Goal: Transaction & Acquisition: Purchase product/service

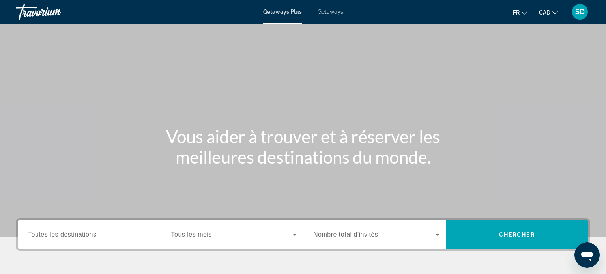
click at [329, 12] on span "Getaways" at bounding box center [330, 12] width 26 height 6
click at [515, 16] on button "fr English Español Français Italiano Português русский" at bounding box center [520, 12] width 14 height 11
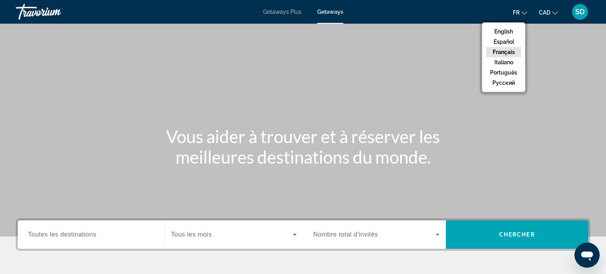
click at [578, 14] on span "SD" at bounding box center [579, 12] width 9 height 8
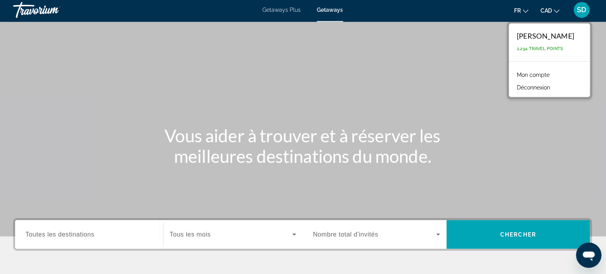
click at [86, 237] on span "Toutes les destinations" at bounding box center [62, 234] width 68 height 7
click at [86, 237] on input "Destination Toutes les destinations" at bounding box center [91, 234] width 126 height 9
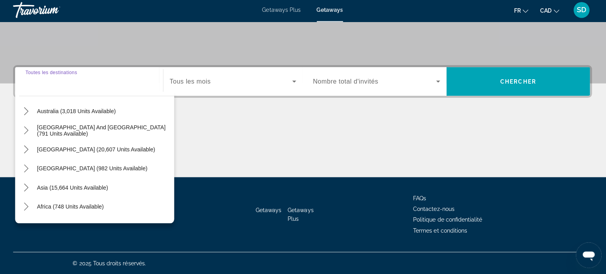
scroll to position [113, 0]
click at [31, 152] on icon "Toggle South America (20,607 units available) submenu" at bounding box center [29, 150] width 8 height 8
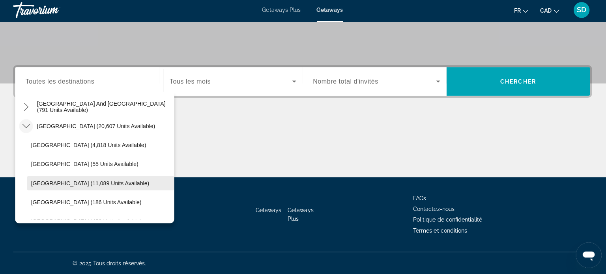
scroll to position [134, 0]
click at [27, 126] on icon "Toggle South America (20,607 units available) submenu" at bounding box center [29, 128] width 8 height 8
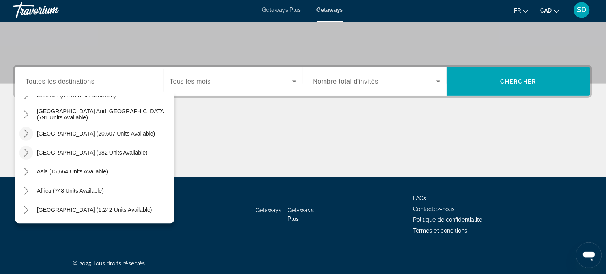
click at [30, 151] on icon "Toggle Central America (982 units available) submenu" at bounding box center [29, 153] width 8 height 8
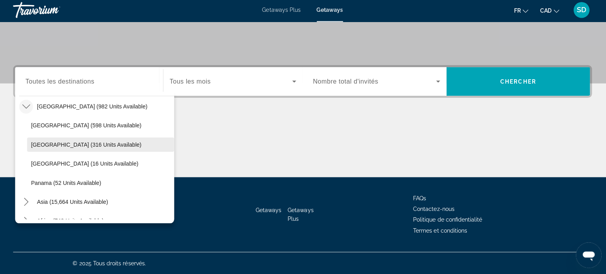
scroll to position [176, 0]
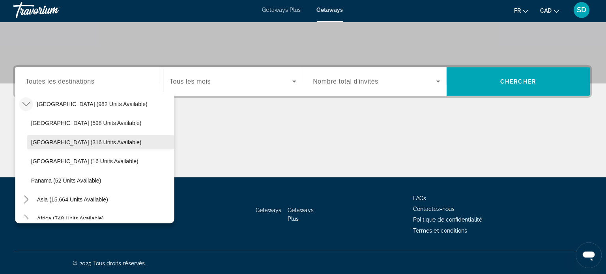
click at [82, 140] on span "Costa Rica (316 units available)" at bounding box center [89, 143] width 110 height 6
type input "**********"
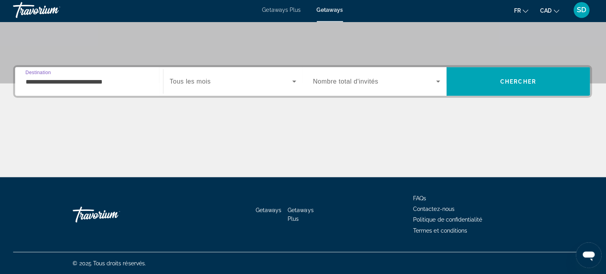
click at [185, 82] on span "Tous les mois" at bounding box center [191, 82] width 41 height 7
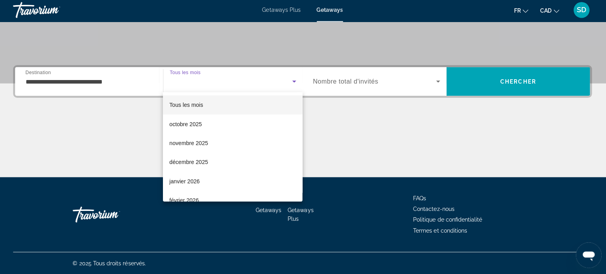
click at [194, 106] on span "Tous les mois" at bounding box center [188, 106] width 34 height 6
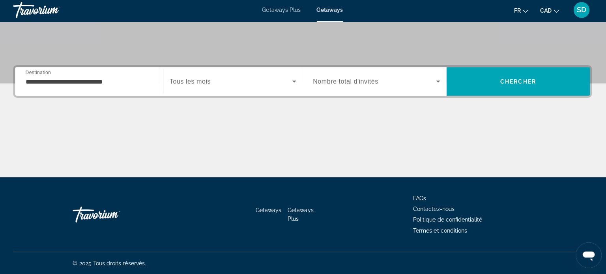
click at [216, 91] on div "Search widget" at bounding box center [234, 83] width 126 height 22
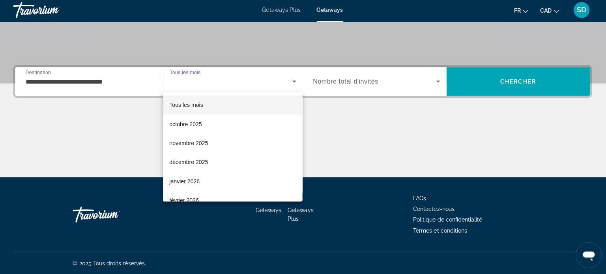
click at [203, 102] on span "Tous les mois" at bounding box center [188, 105] width 34 height 9
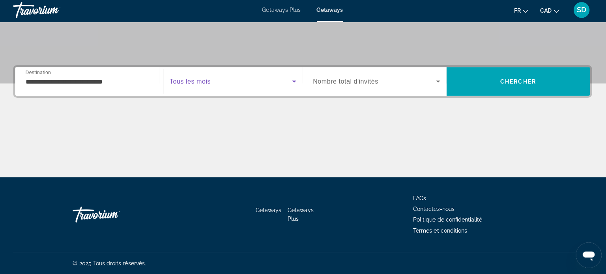
click at [335, 84] on span "Nombre total d'invités" at bounding box center [345, 82] width 65 height 7
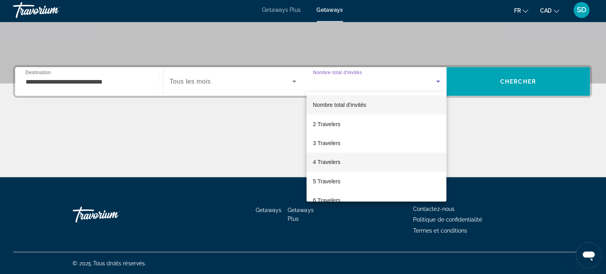
click at [332, 157] on mat-option "4 Travelers" at bounding box center [376, 162] width 139 height 19
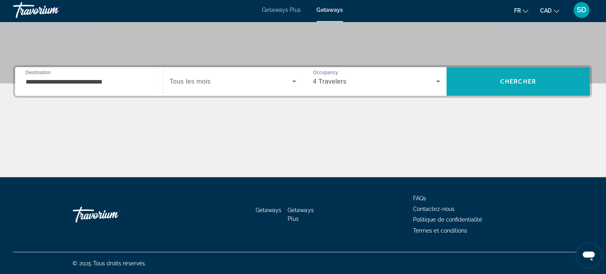
click at [476, 83] on span "Search" at bounding box center [517, 82] width 143 height 19
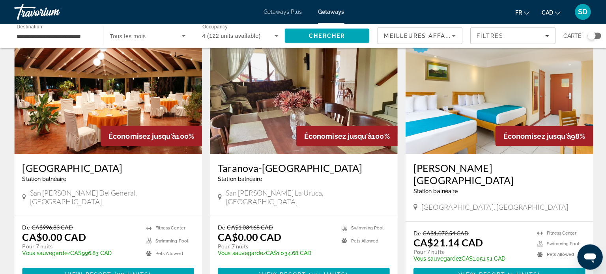
scroll to position [41, 0]
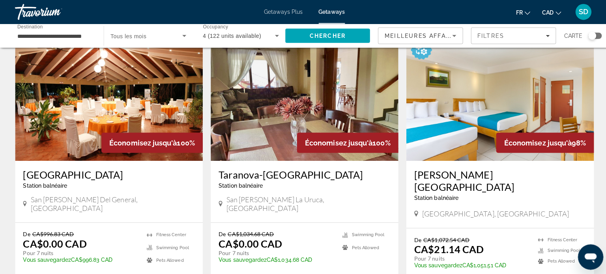
click at [67, 172] on h3 "Hotel del Sur" at bounding box center [109, 174] width 170 height 12
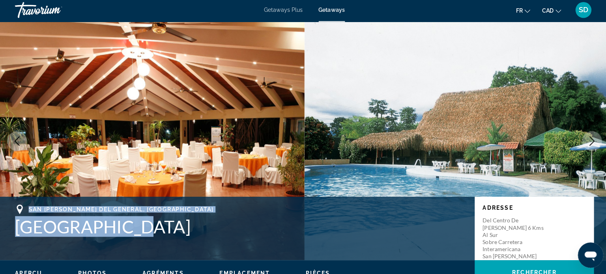
drag, startPoint x: 126, startPoint y: 230, endPoint x: 14, endPoint y: 212, distance: 113.1
click at [14, 212] on div "San Isidro del General, Costa Rica Hotel del Sur Adresse Del centro de Pérez Ze…" at bounding box center [303, 228] width 606 height 47
copy div "San Isidro del General, Costa Rica Hotel del Sur"
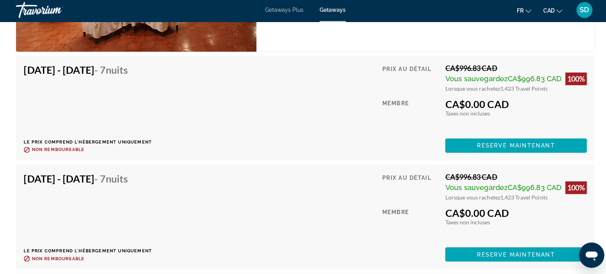
scroll to position [1307, 0]
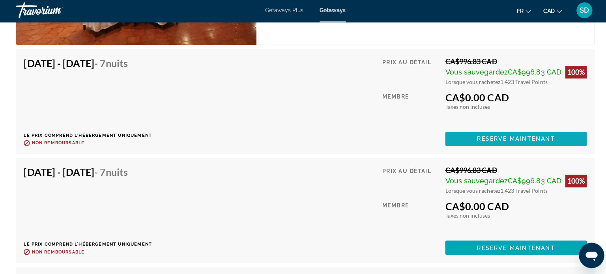
click at [525, 136] on span "Reserve maintenant" at bounding box center [511, 139] width 77 height 6
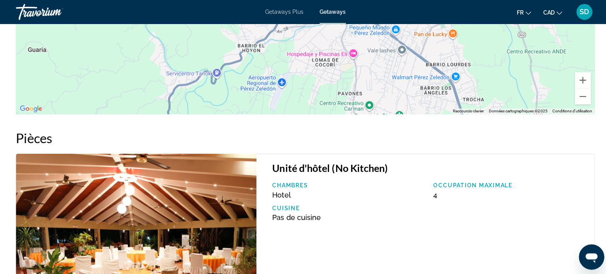
scroll to position [995, 0]
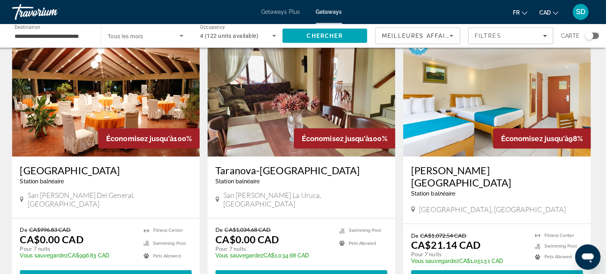
scroll to position [44, 0]
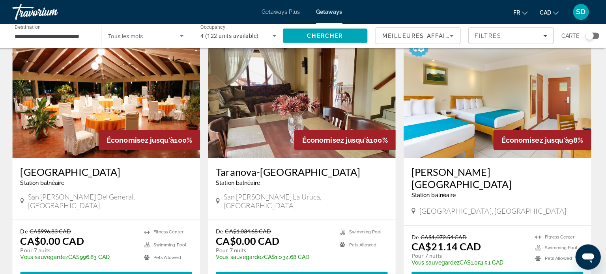
click at [293, 100] on img "Main content" at bounding box center [303, 94] width 186 height 126
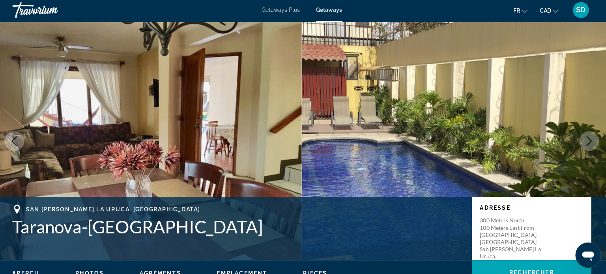
click at [590, 139] on icon "Next image" at bounding box center [587, 141] width 9 height 9
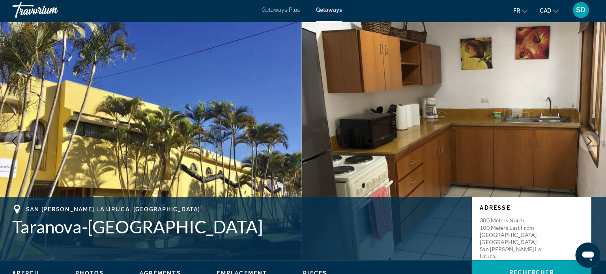
click at [589, 148] on button "Next image" at bounding box center [588, 142] width 20 height 20
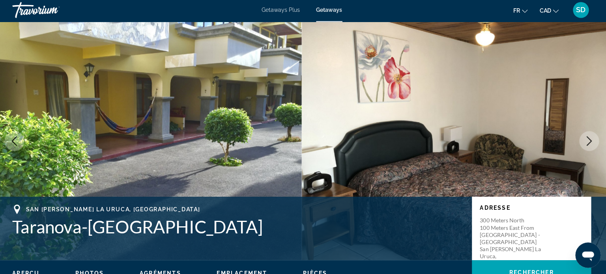
click at [589, 148] on button "Next image" at bounding box center [588, 142] width 20 height 20
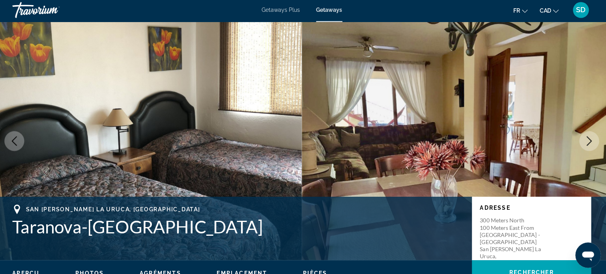
click at [593, 142] on button "Next image" at bounding box center [588, 142] width 20 height 20
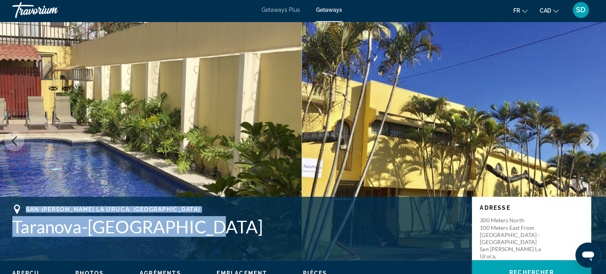
drag, startPoint x: 190, startPoint y: 222, endPoint x: 9, endPoint y: 212, distance: 181.7
click at [9, 212] on div "San Jose La Uruca, Costa Rica Taranova-Villas Palmas Adresse 300 Meters North 1…" at bounding box center [303, 228] width 606 height 47
copy div "San Jose La Uruca, Costa Rica Taranova-Villas Palmas"
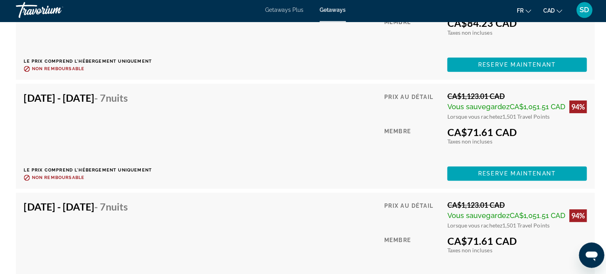
scroll to position [3209, 0]
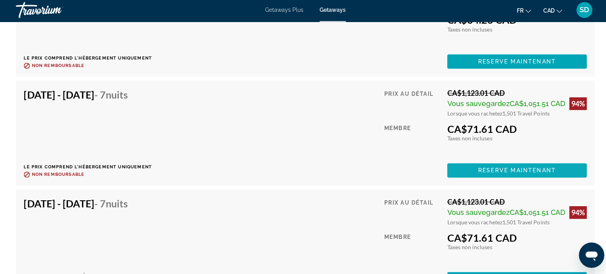
click at [504, 172] on span "Reserve maintenant" at bounding box center [512, 171] width 77 height 6
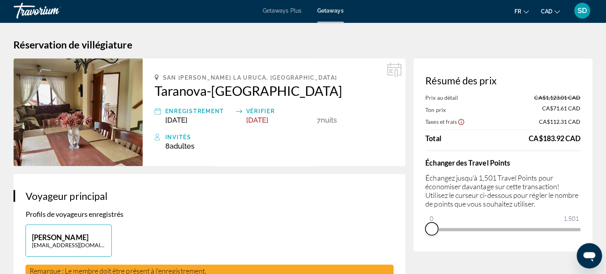
drag, startPoint x: 569, startPoint y: 238, endPoint x: 418, endPoint y: 241, distance: 150.7
click at [418, 241] on div "Résumé des prix Prix au détail CA$1,123.01 CAD Ton prix CA$71.61 CAD Taxes et f…" at bounding box center [500, 155] width 177 height 192
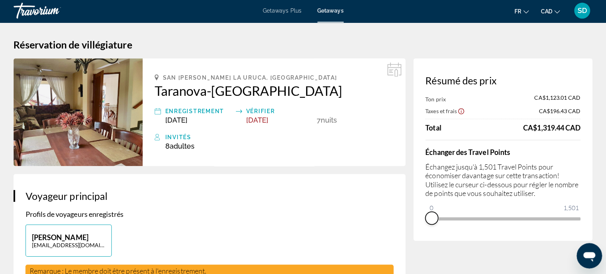
drag, startPoint x: 433, startPoint y: 215, endPoint x: 412, endPoint y: 223, distance: 22.5
click at [412, 223] on div "Résumé des prix Ton prix CA$1,123.01 CAD Taxes et frais CA$196.43 CAD Total CA$…" at bounding box center [500, 149] width 177 height 181
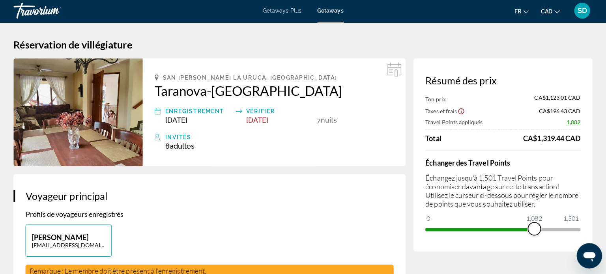
drag, startPoint x: 428, startPoint y: 221, endPoint x: 532, endPoint y: 235, distance: 105.4
click at [532, 235] on div "Résumé des prix Ton prix CA$1,123.01 CAD Taxes et frais CA$196.43 CAD Travel Po…" at bounding box center [500, 155] width 177 height 192
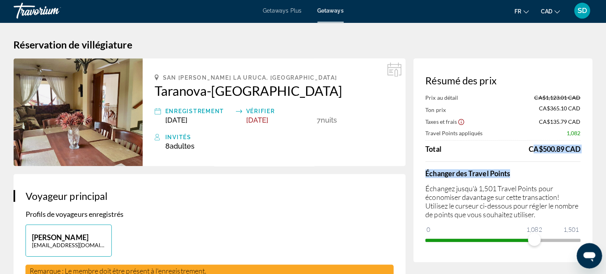
drag, startPoint x: 523, startPoint y: 150, endPoint x: 576, endPoint y: 153, distance: 53.0
click at [576, 153] on div "Prix au détail CA$1,123.01 CAD Ton prix CA$365.10 CAD Taxes et frais CA$135.79 …" at bounding box center [501, 170] width 154 height 151
click at [480, 151] on div "Total CA$500.89 CAD" at bounding box center [501, 149] width 154 height 9
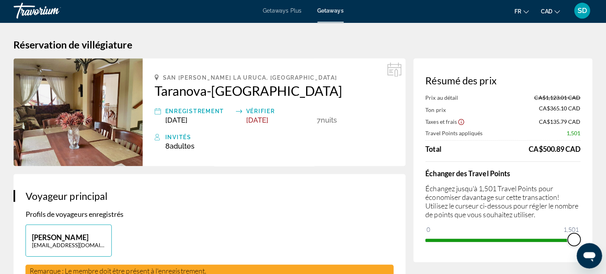
drag, startPoint x: 534, startPoint y: 239, endPoint x: 603, endPoint y: 186, distance: 87.2
click at [603, 186] on html "Passer au contenu principal Getaways Plus Getaways fr English Español Français …" at bounding box center [303, 137] width 606 height 274
drag, startPoint x: 538, startPoint y: 151, endPoint x: 580, endPoint y: 156, distance: 42.5
click at [580, 156] on div "Résumé des prix Prix au détail CA$1,123.01 CAD Ton prix CA$71.61 CAD Taxes et f…" at bounding box center [500, 160] width 177 height 202
click at [506, 63] on div "Résumé des prix Prix au détail CA$1,123.01 CAD Ton prix CA$71.61 CAD Taxes et f…" at bounding box center [500, 160] width 177 height 202
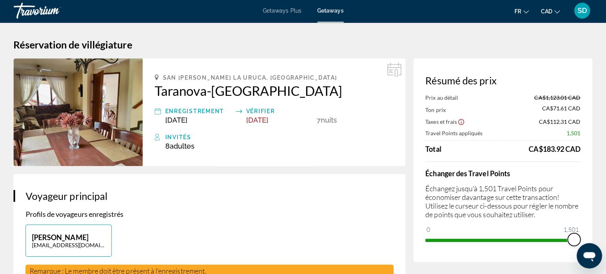
click at [554, 250] on div "Résumé des prix Prix au détail CA$1,123.01 CAD Ton prix CA$71.61 CAD Taxes et f…" at bounding box center [500, 160] width 177 height 202
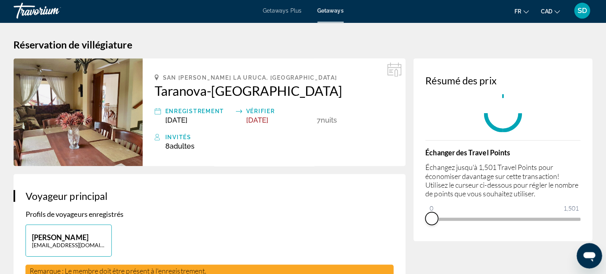
drag, startPoint x: 573, startPoint y: 215, endPoint x: 390, endPoint y: 216, distance: 183.0
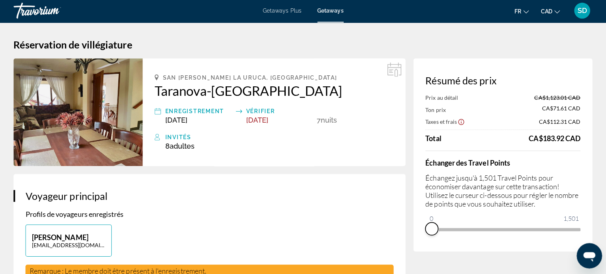
drag, startPoint x: 567, startPoint y: 240, endPoint x: 351, endPoint y: 277, distance: 220.0
click at [351, 274] on html "Passer au contenu principal Getaways Plus Getaways fr English Español Français …" at bounding box center [303, 137] width 606 height 274
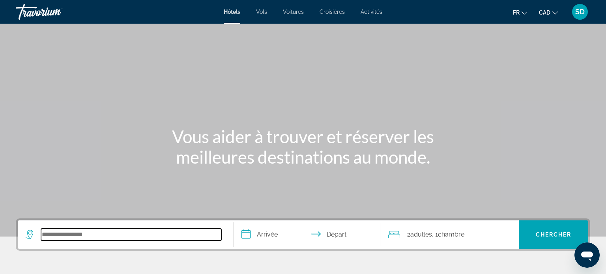
click at [91, 240] on input "Search hotel destination" at bounding box center [131, 235] width 180 height 12
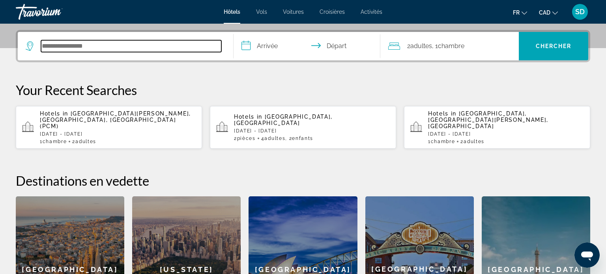
scroll to position [192, 0]
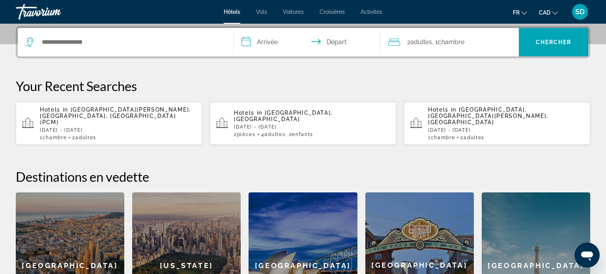
click at [523, 12] on icon "Change language" at bounding box center [524, 12] width 6 height 3
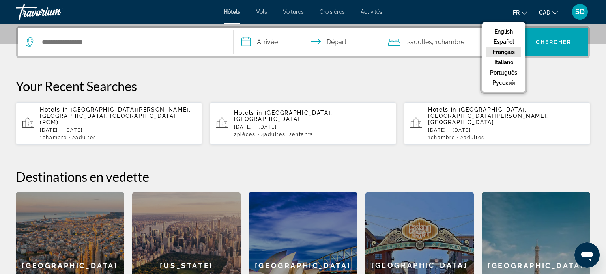
click at [547, 9] on span "CAD" at bounding box center [544, 12] width 11 height 6
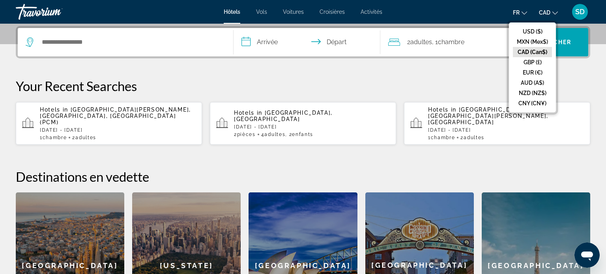
click at [582, 13] on span "SD" at bounding box center [579, 12] width 9 height 8
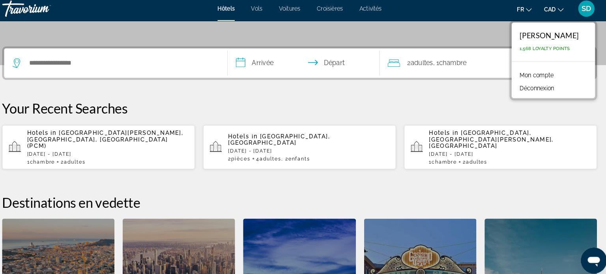
scroll to position [170, 0]
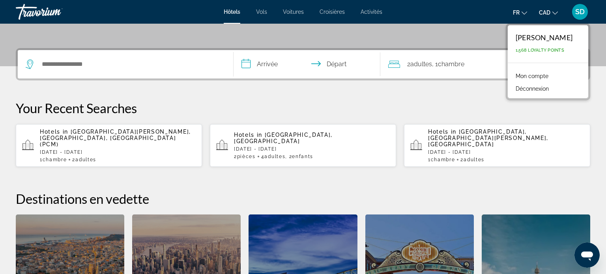
click at [342, 105] on p "Your Recent Searches" at bounding box center [303, 108] width 574 height 16
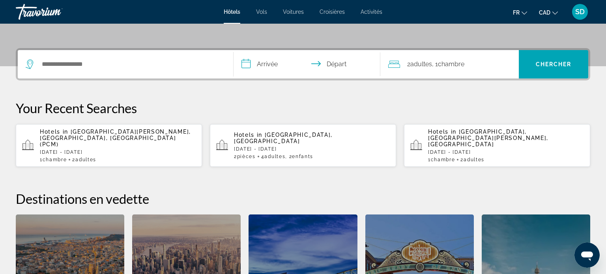
click at [576, 13] on span "SD" at bounding box center [579, 12] width 9 height 8
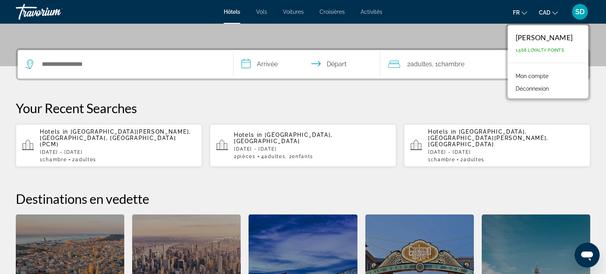
click at [543, 76] on link "Mon compte" at bounding box center [531, 76] width 41 height 10
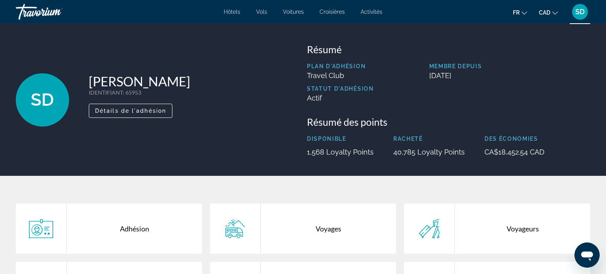
click at [330, 226] on div "Voyages" at bounding box center [328, 228] width 135 height 50
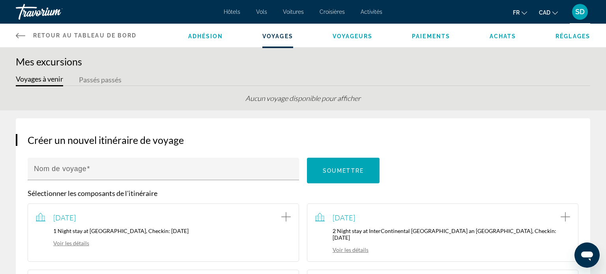
click at [577, 16] on div "SD" at bounding box center [580, 12] width 16 height 16
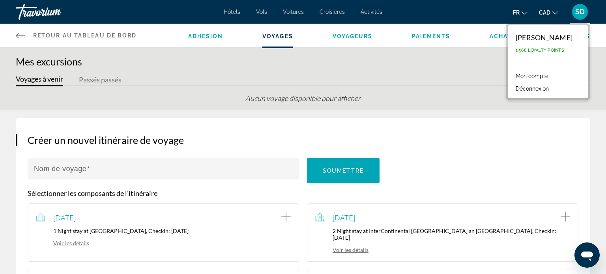
click at [546, 75] on link "Mon compte" at bounding box center [531, 76] width 41 height 10
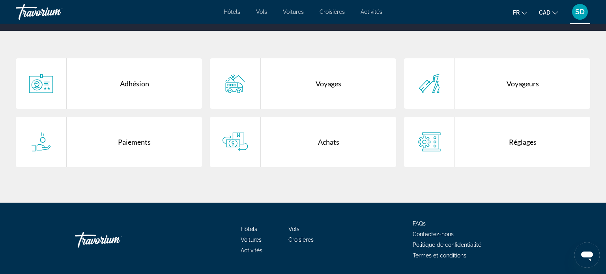
scroll to position [145, 0]
click at [330, 142] on div "Achats" at bounding box center [328, 142] width 135 height 50
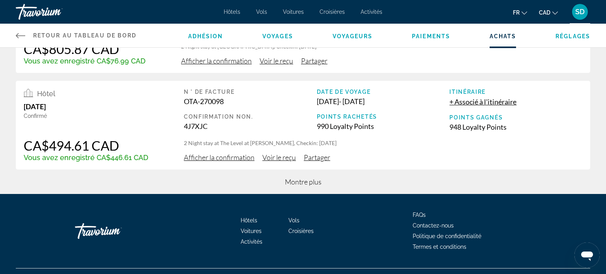
scroll to position [362, 0]
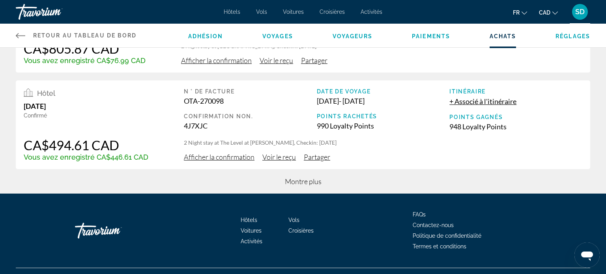
click at [300, 181] on span "Montre plus" at bounding box center [303, 181] width 37 height 9
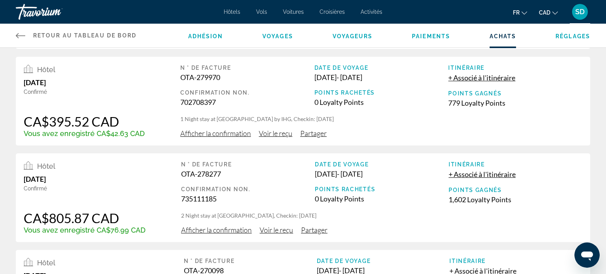
scroll to position [190, 0]
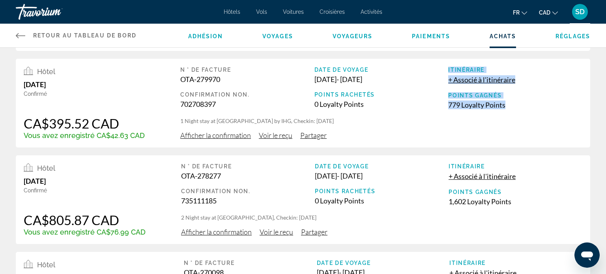
drag, startPoint x: 439, startPoint y: 107, endPoint x: 518, endPoint y: 106, distance: 79.3
click at [518, 106] on div "N ° de facture OTA-279970 Confirmation Non. 702708397 Date de voyage May 20, 20…" at bounding box center [381, 92] width 402 height 50
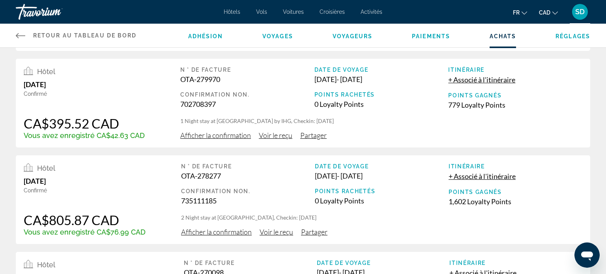
click at [444, 200] on div "0 Loyalty Points" at bounding box center [382, 200] width 134 height 9
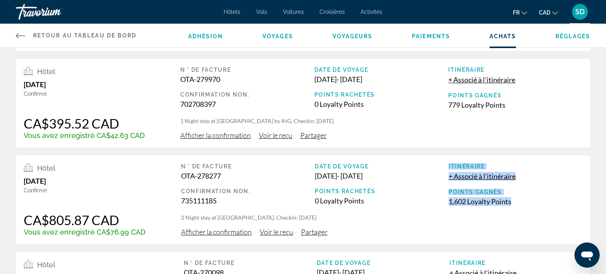
drag, startPoint x: 444, startPoint y: 202, endPoint x: 520, endPoint y: 203, distance: 75.3
click at [520, 203] on div "N ° de facture OTA-278277 Confirmation Non. 735111185 Date de voyage Apr 21, 20…" at bounding box center [381, 188] width 401 height 50
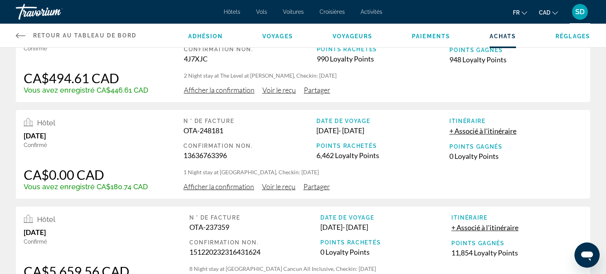
scroll to position [430, 0]
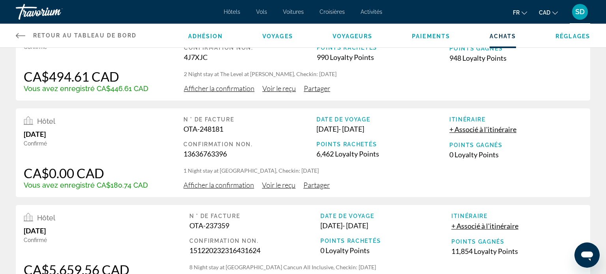
click at [310, 153] on div "13636763396" at bounding box center [249, 153] width 133 height 9
drag, startPoint x: 312, startPoint y: 153, endPoint x: 383, endPoint y: 159, distance: 70.8
click at [383, 159] on div "N ° de facture OTA-248181 Confirmation Non. 13636763396 Date de voyage May 5, 2…" at bounding box center [382, 141] width 399 height 50
click at [111, 138] on div "May 5, 2024" at bounding box center [86, 134] width 124 height 9
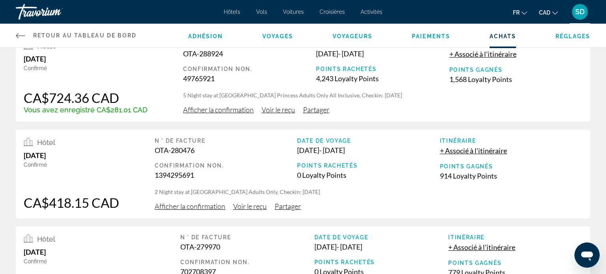
scroll to position [0, 0]
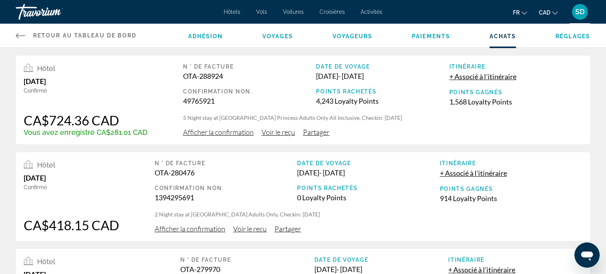
click at [234, 15] on span "Hôtels" at bounding box center [232, 12] width 17 height 6
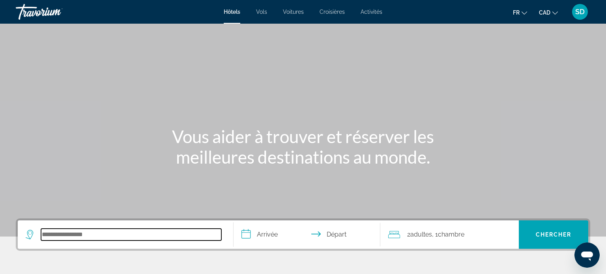
drag, startPoint x: 92, startPoint y: 237, endPoint x: 108, endPoint y: 207, distance: 34.0
click at [108, 207] on section "**********" at bounding box center [303, 265] width 606 height 531
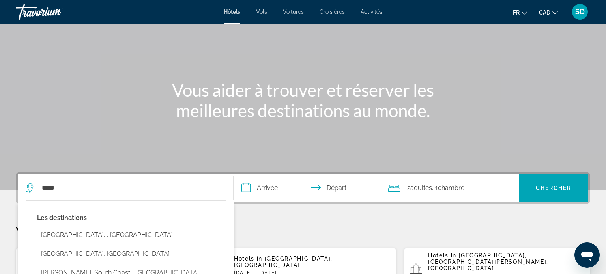
click at [105, 225] on div "Les destinations Costa Rica, , Costa Rica Costa Tropical, Spain Costa Careyes, …" at bounding box center [131, 273] width 188 height 121
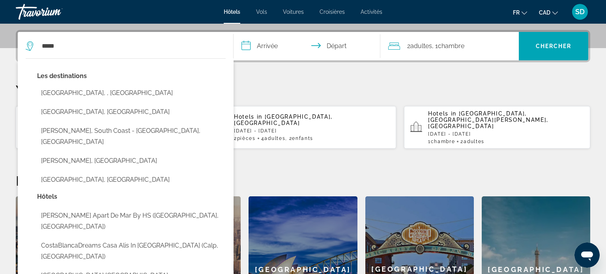
scroll to position [192, 0]
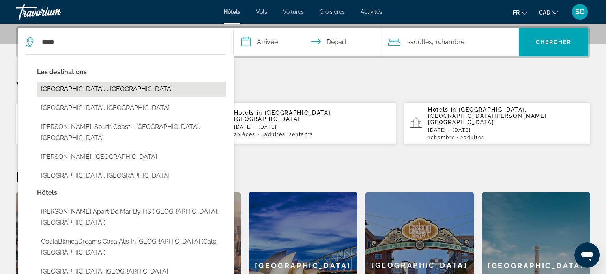
click at [95, 85] on button "[GEOGRAPHIC_DATA], , [GEOGRAPHIC_DATA]" at bounding box center [131, 89] width 188 height 15
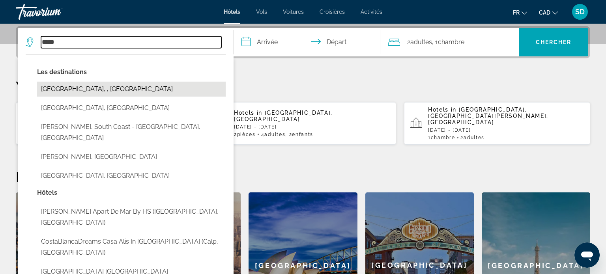
type input "**********"
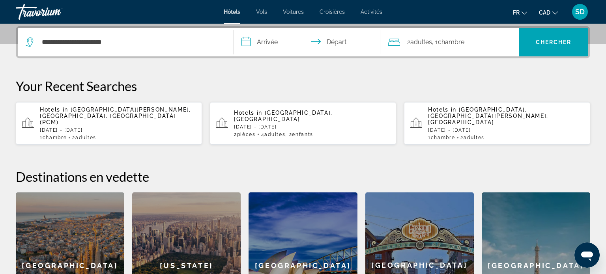
click at [258, 52] on input "**********" at bounding box center [308, 43] width 150 height 31
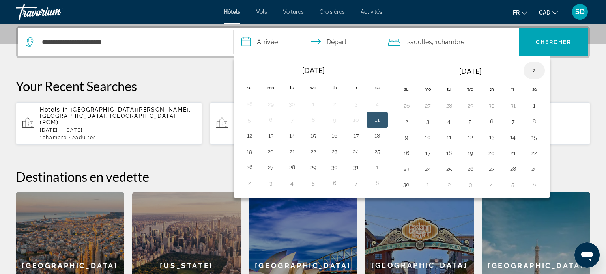
click at [532, 71] on th "Next month" at bounding box center [533, 70] width 21 height 17
click at [428, 152] on button "16" at bounding box center [427, 152] width 13 height 11
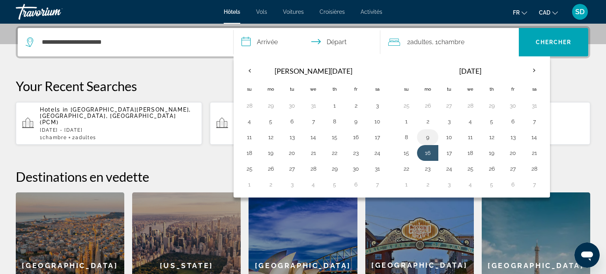
click at [426, 140] on button "9" at bounding box center [427, 137] width 13 height 11
type input "**********"
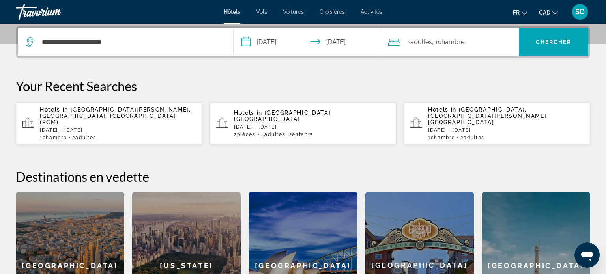
click at [457, 46] on span ", 1 Chambre pièces" at bounding box center [448, 42] width 32 height 11
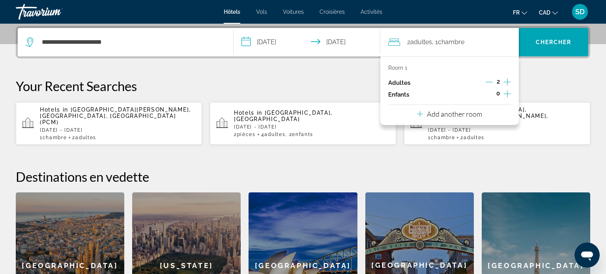
click at [505, 97] on icon "Increment children" at bounding box center [507, 93] width 7 height 9
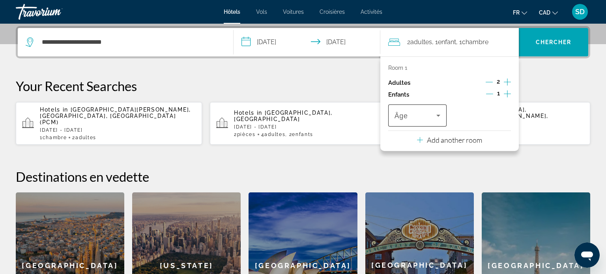
click at [433, 114] on icon "Travelers: 2 adults, 1 child" at bounding box center [437, 115] width 9 height 9
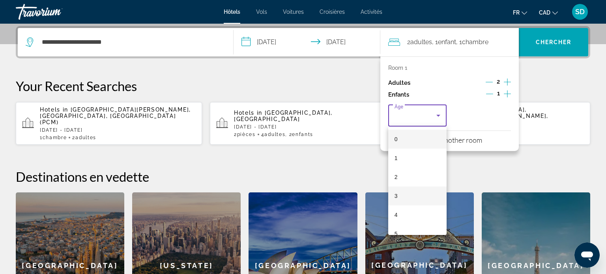
click at [412, 198] on mat-option "3" at bounding box center [417, 196] width 58 height 19
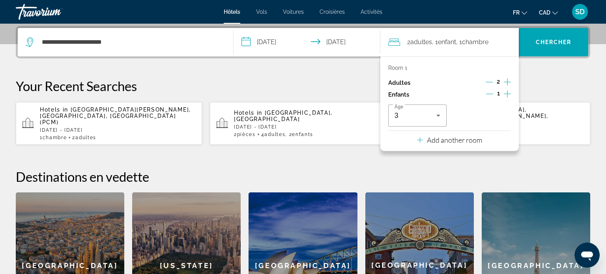
click at [508, 94] on icon "Increment children" at bounding box center [507, 93] width 7 height 9
click at [490, 119] on span "Travelers: 2 adults, 2 children" at bounding box center [480, 115] width 42 height 9
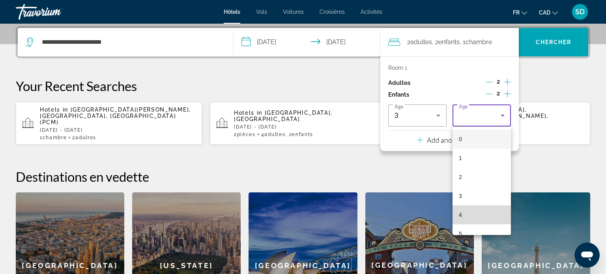
click at [468, 218] on mat-option "4" at bounding box center [481, 214] width 58 height 19
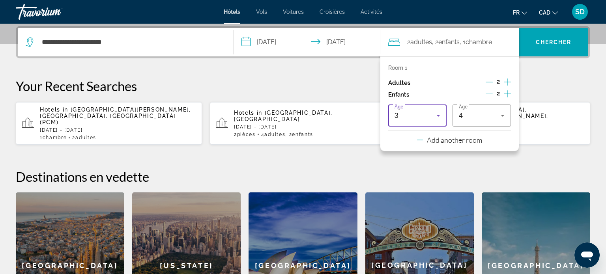
click at [426, 117] on div "3" at bounding box center [415, 115] width 42 height 9
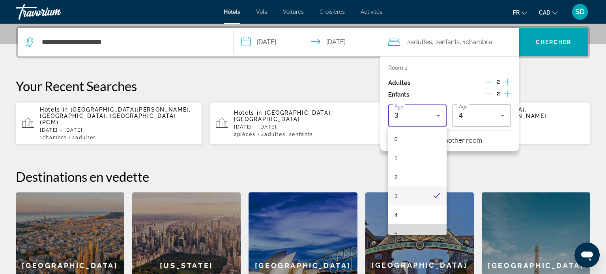
click at [410, 234] on mat-option "5" at bounding box center [417, 233] width 58 height 19
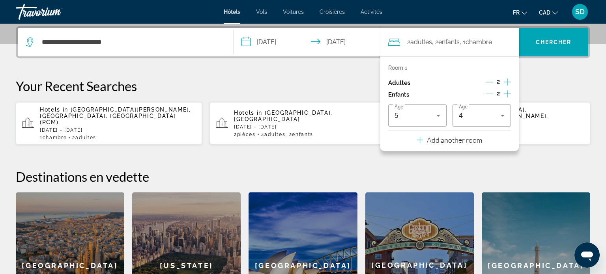
click at [470, 141] on p "Add another room" at bounding box center [454, 140] width 55 height 9
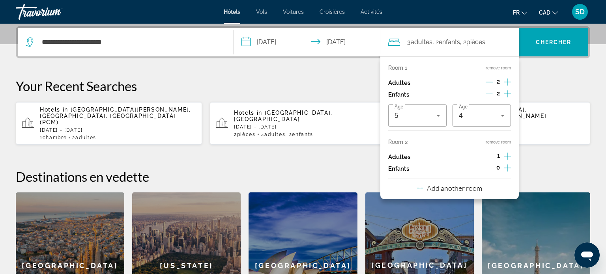
click at [458, 191] on p "Add another room" at bounding box center [454, 188] width 55 height 9
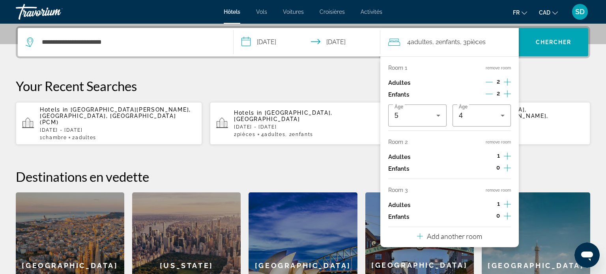
click at [467, 237] on p "Add another room" at bounding box center [454, 236] width 55 height 9
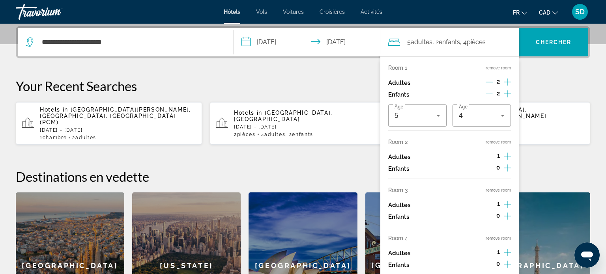
click at [496, 142] on button "remove room" at bounding box center [497, 142] width 25 height 5
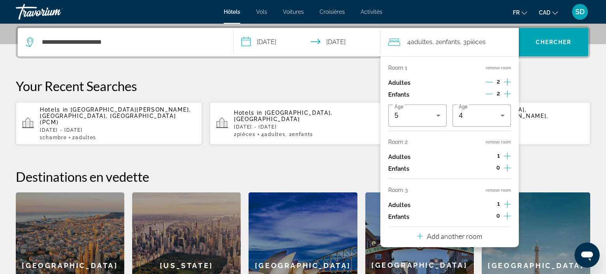
click at [496, 142] on button "remove room" at bounding box center [497, 142] width 25 height 5
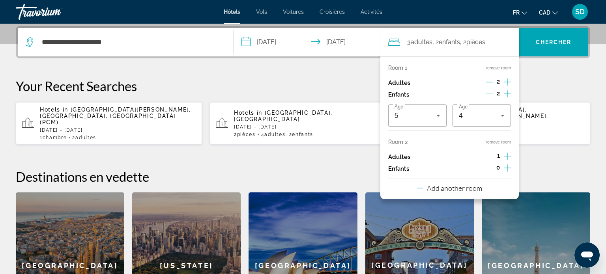
click at [496, 142] on button "remove room" at bounding box center [497, 142] width 25 height 5
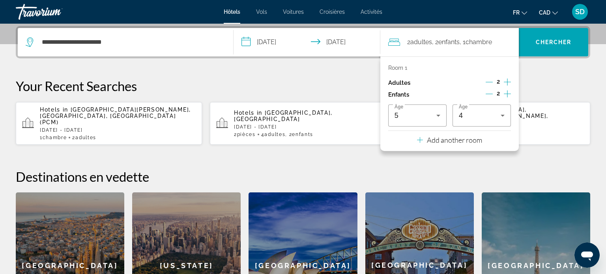
click at [552, 75] on div "**********" at bounding box center [303, 182] width 606 height 312
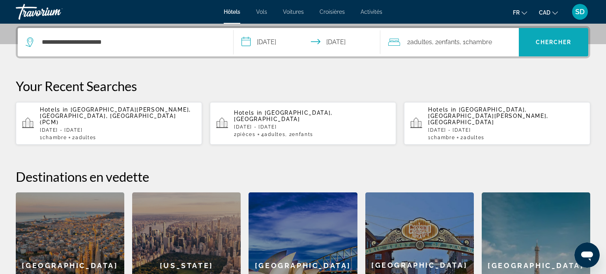
click at [557, 37] on span "Search" at bounding box center [553, 42] width 69 height 19
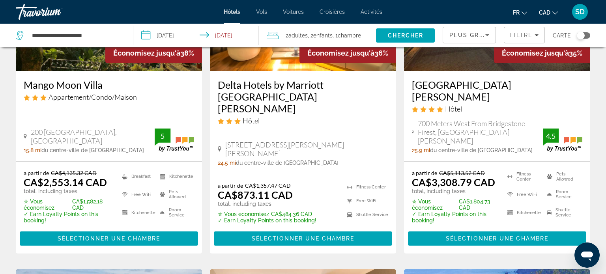
scroll to position [130, 0]
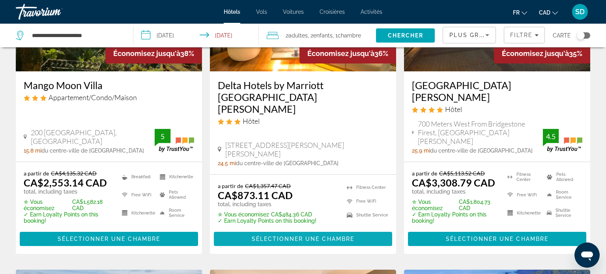
click at [313, 230] on span "Main content" at bounding box center [303, 239] width 178 height 19
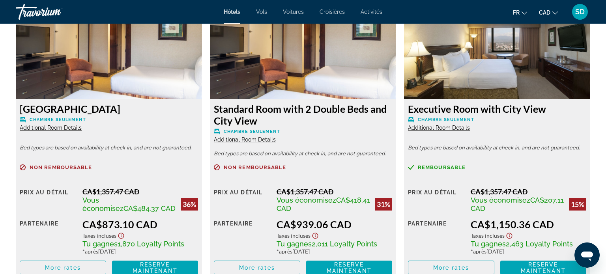
scroll to position [1118, 0]
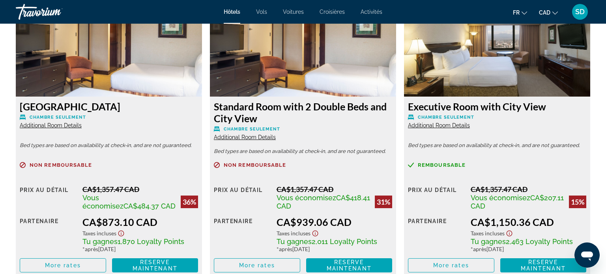
drag, startPoint x: 119, startPoint y: 243, endPoint x: 184, endPoint y: 245, distance: 65.5
click at [184, 245] on div "Tu gagnes 1,870 Loyalty Points" at bounding box center [140, 241] width 116 height 9
click at [170, 265] on span "Reserve maintenant" at bounding box center [154, 265] width 45 height 13
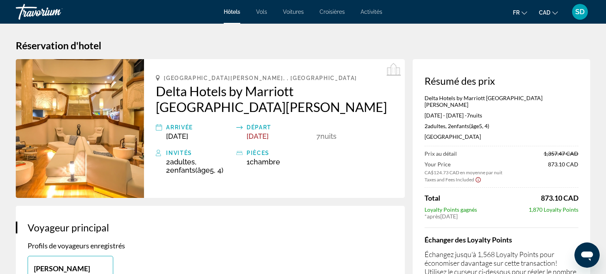
drag, startPoint x: 536, startPoint y: 143, endPoint x: 580, endPoint y: 146, distance: 44.3
click at [580, 146] on div "Résumé des prix Delta Hotels by Marriott San Jose Aurola Feb 9, 2026 - Feb 16, …" at bounding box center [500, 193] width 177 height 269
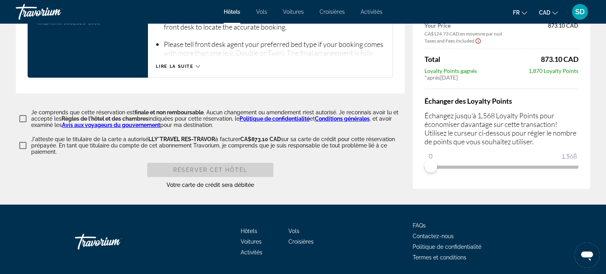
scroll to position [1184, 0]
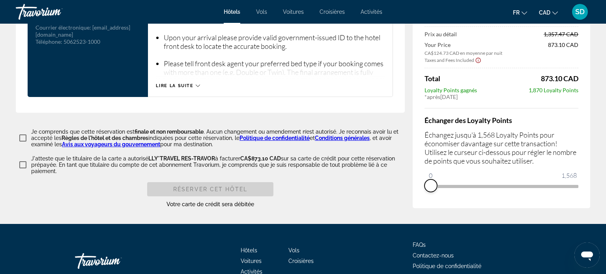
drag, startPoint x: 429, startPoint y: 165, endPoint x: 399, endPoint y: 198, distance: 44.4
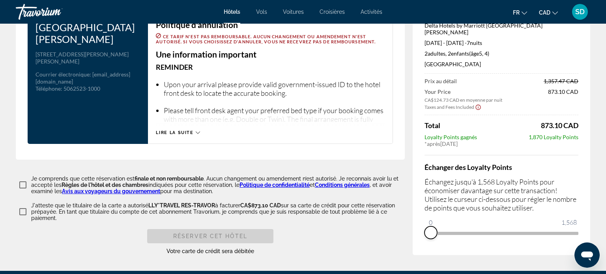
scroll to position [1135, 0]
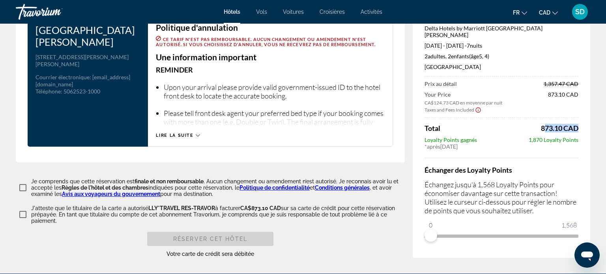
drag, startPoint x: 540, startPoint y: 109, endPoint x: 575, endPoint y: 111, distance: 34.4
click at [575, 124] on span "873.10 CAD" at bounding box center [559, 128] width 37 height 9
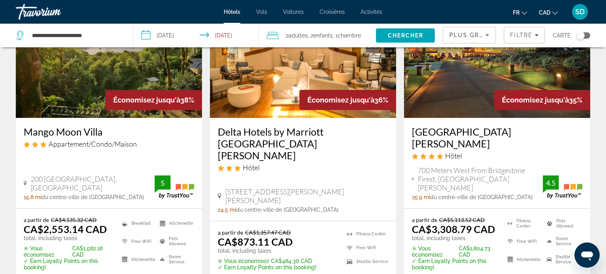
scroll to position [84, 0]
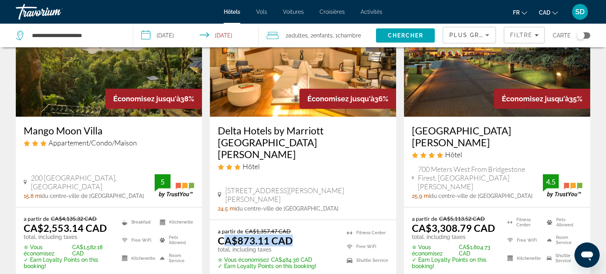
drag, startPoint x: 222, startPoint y: 234, endPoint x: 295, endPoint y: 234, distance: 72.6
click at [295, 234] on div "a partir de CA$1,357.47 CAD CA$873.11 CAD total, including taxes" at bounding box center [267, 240] width 99 height 25
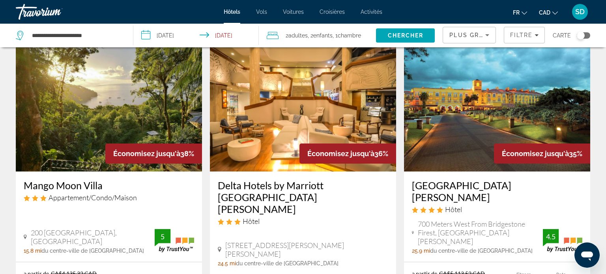
scroll to position [28, 0]
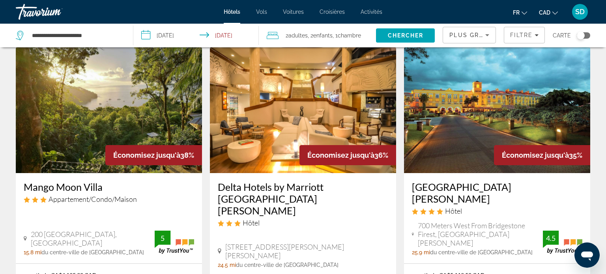
click at [166, 150] on div "Économisez jusqu'à 38%" at bounding box center [153, 155] width 97 height 20
click at [134, 102] on img "Main content" at bounding box center [109, 110] width 186 height 126
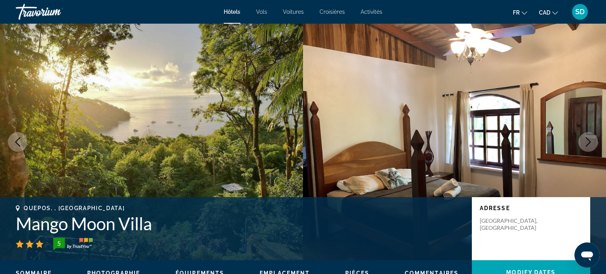
click at [591, 143] on icon "Next image" at bounding box center [587, 141] width 9 height 9
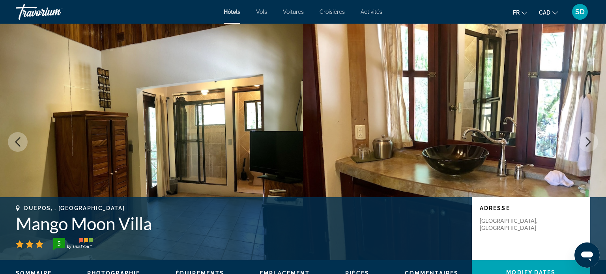
click at [19, 144] on icon "Previous image" at bounding box center [17, 141] width 9 height 9
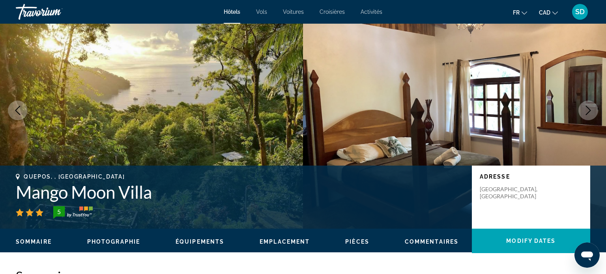
scroll to position [34, 0]
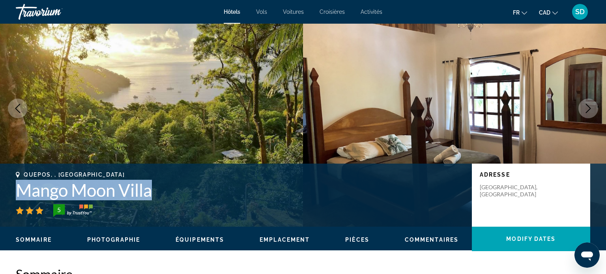
drag, startPoint x: 162, startPoint y: 194, endPoint x: 2, endPoint y: 194, distance: 160.1
click at [2, 194] on div "Quepos, , Costa Rica Mango Moon Villa 5 Adresse 200 Oeste Del Hotel La Mariposa…" at bounding box center [303, 195] width 606 height 47
copy h1 "Mango Moon Villa"
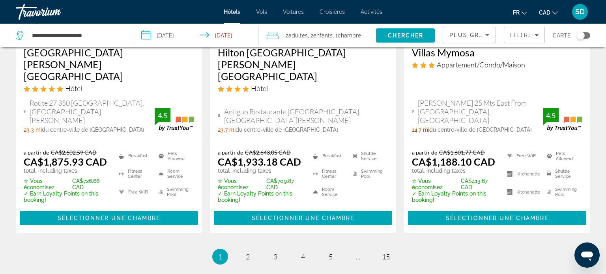
scroll to position [1139, 0]
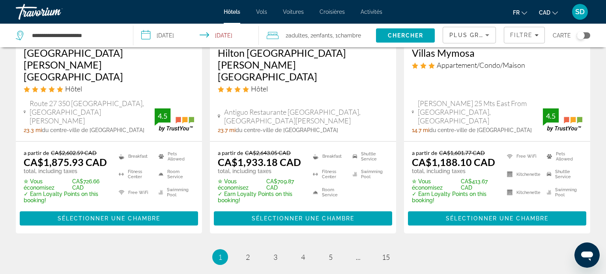
click at [381, 9] on span "Activités" at bounding box center [371, 12] width 22 height 6
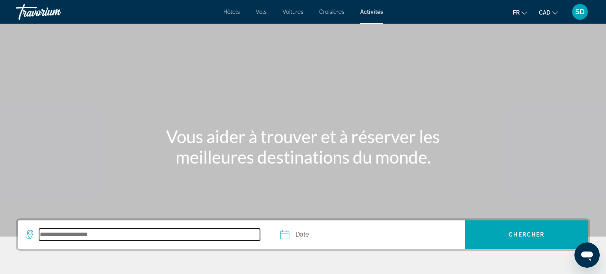
click at [94, 236] on input "Search destination" at bounding box center [149, 235] width 221 height 12
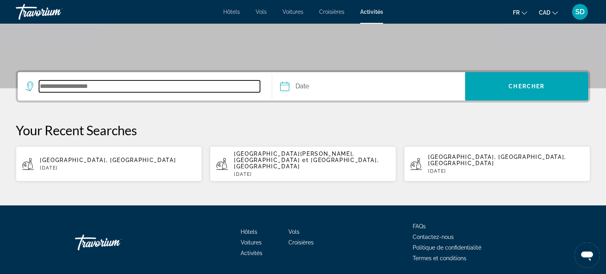
scroll to position [169, 0]
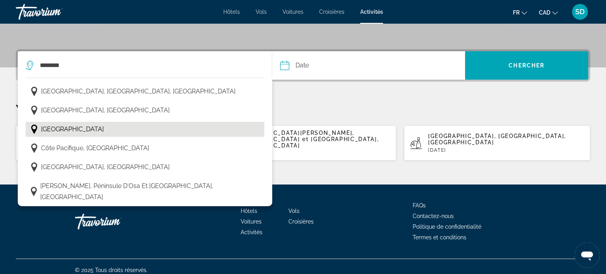
click at [71, 127] on span "Costa Rica" at bounding box center [72, 129] width 63 height 11
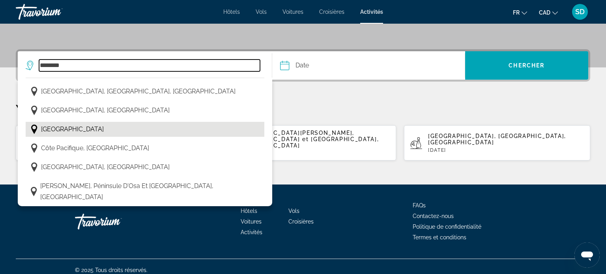
type input "**********"
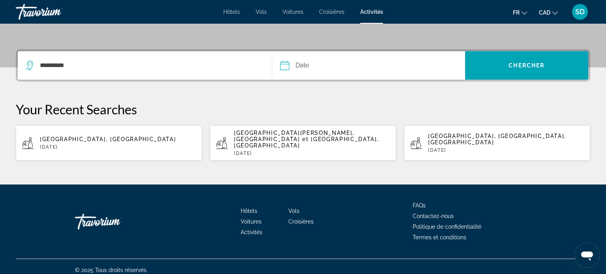
click at [358, 71] on input "Date" at bounding box center [325, 66] width 95 height 31
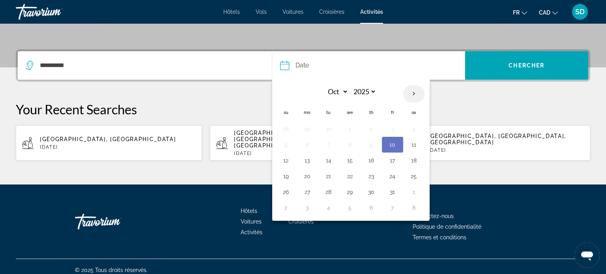
click at [412, 94] on th "Next month" at bounding box center [413, 93] width 21 height 17
select select "*"
select select "****"
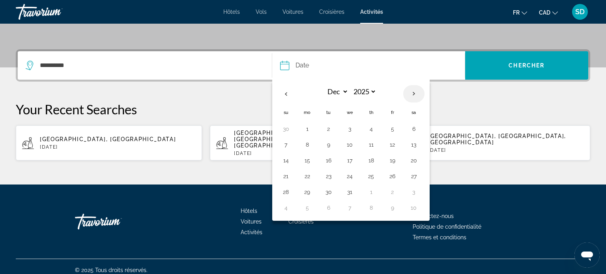
click at [412, 94] on th "Next month" at bounding box center [413, 93] width 21 height 17
select select "*"
click at [328, 176] on button "17" at bounding box center [328, 176] width 13 height 11
type input "**********"
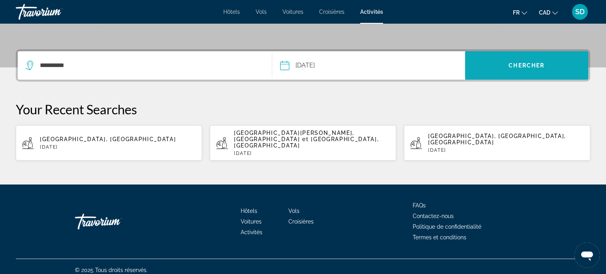
click at [528, 69] on span "Search" at bounding box center [526, 65] width 123 height 19
